Goal: Participate in discussion

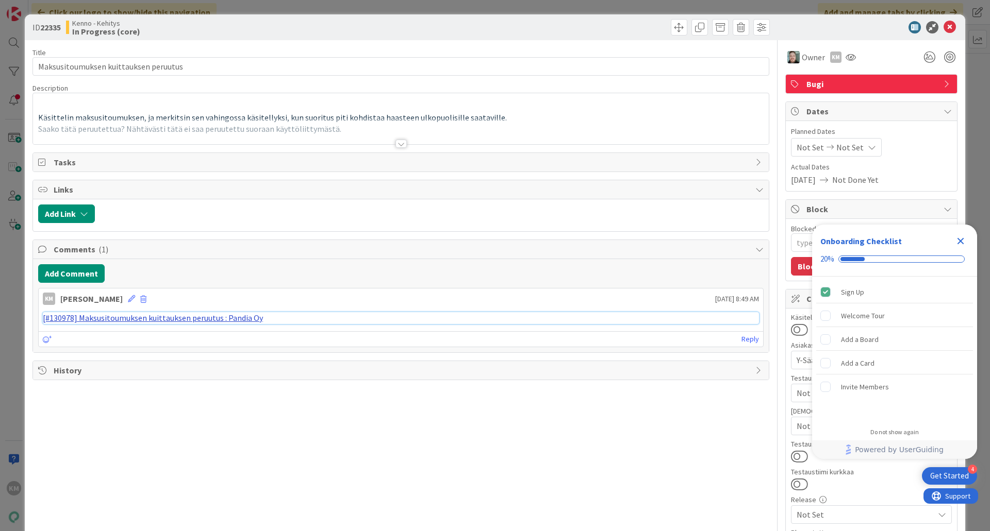
click at [239, 316] on link "[#130978] Maksusitoumuksen kuittauksen peruutus : Pandia Oy" at bounding box center [153, 318] width 220 height 10
type textarea "x"
click at [398, 145] on div at bounding box center [400, 144] width 11 height 8
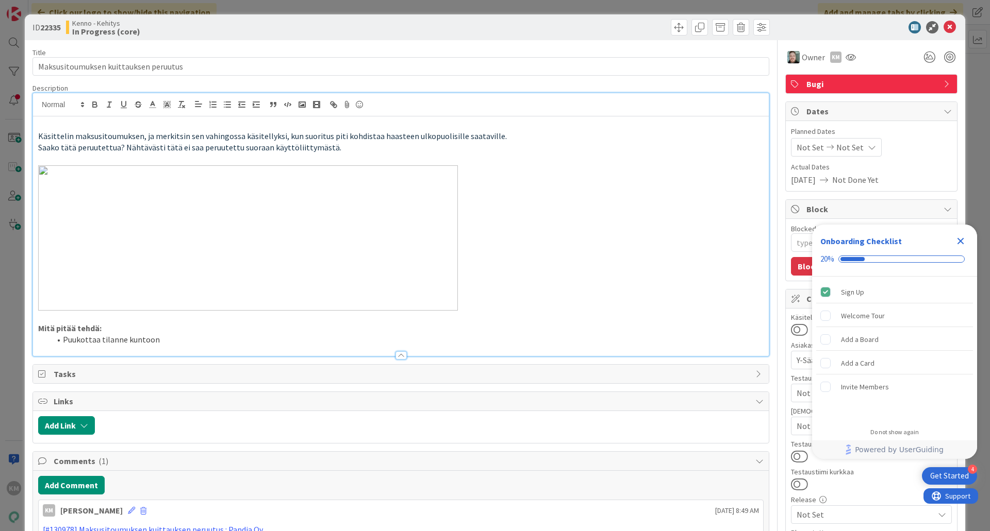
scroll to position [103, 0]
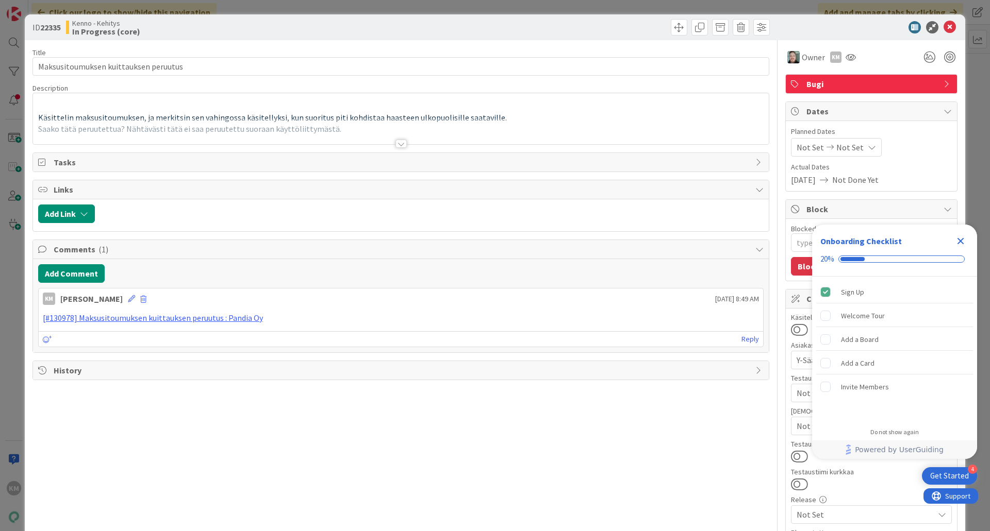
type textarea "x"
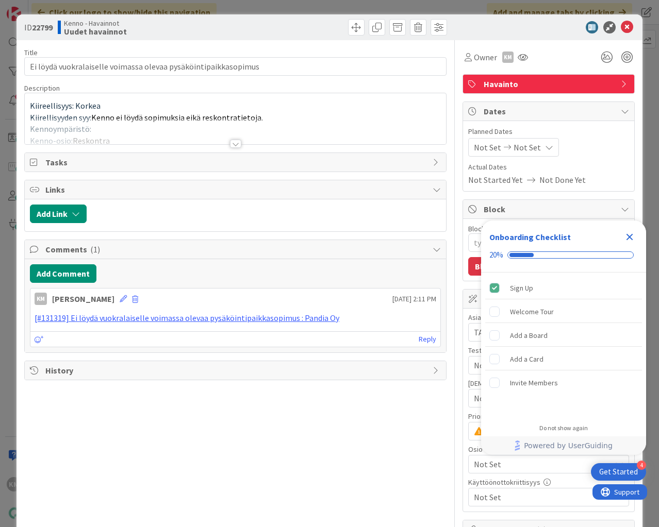
type textarea "x"
click at [235, 145] on div at bounding box center [235, 144] width 11 height 8
